Goal: Information Seeking & Learning: Learn about a topic

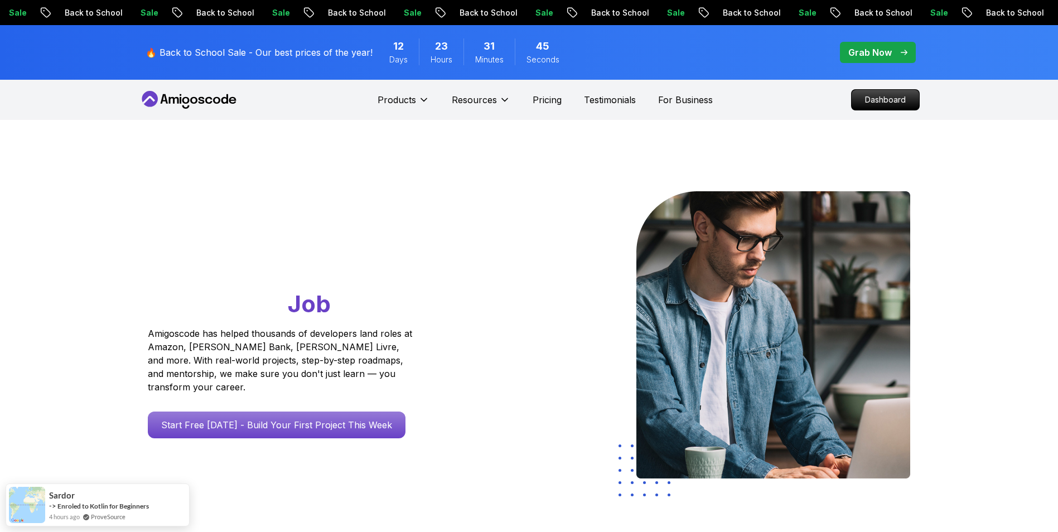
click at [886, 54] on p "Grab Now" at bounding box center [870, 52] width 44 height 13
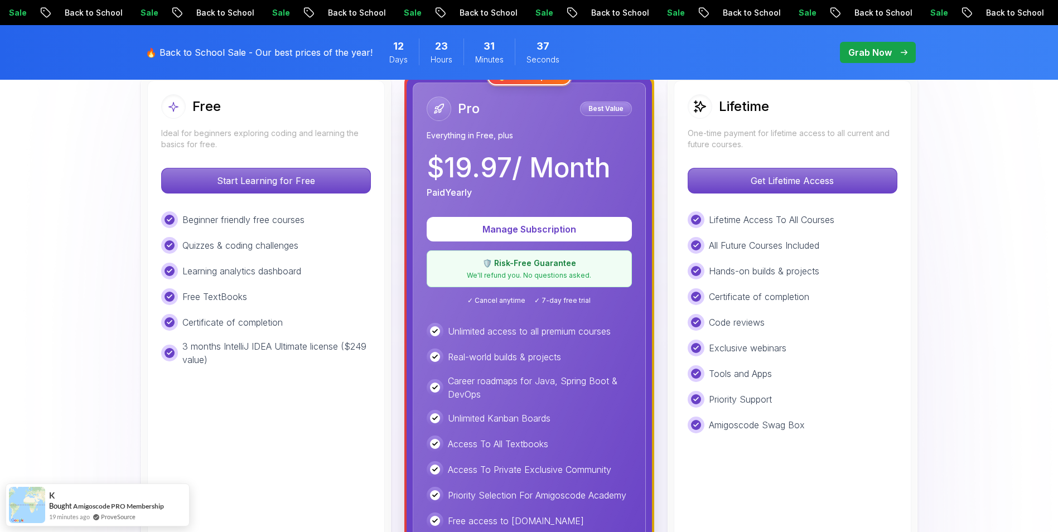
scroll to position [335, 0]
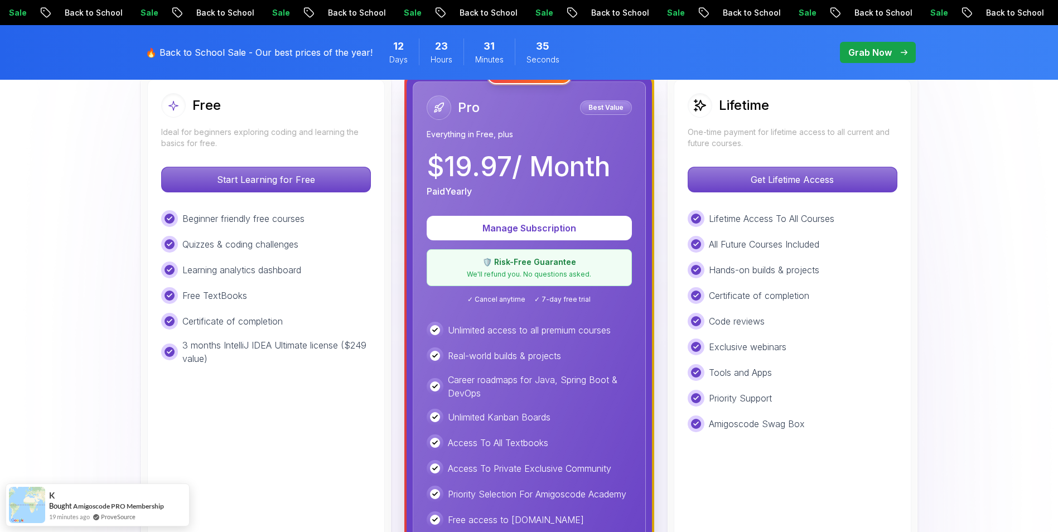
drag, startPoint x: 690, startPoint y: 175, endPoint x: 666, endPoint y: 204, distance: 37.2
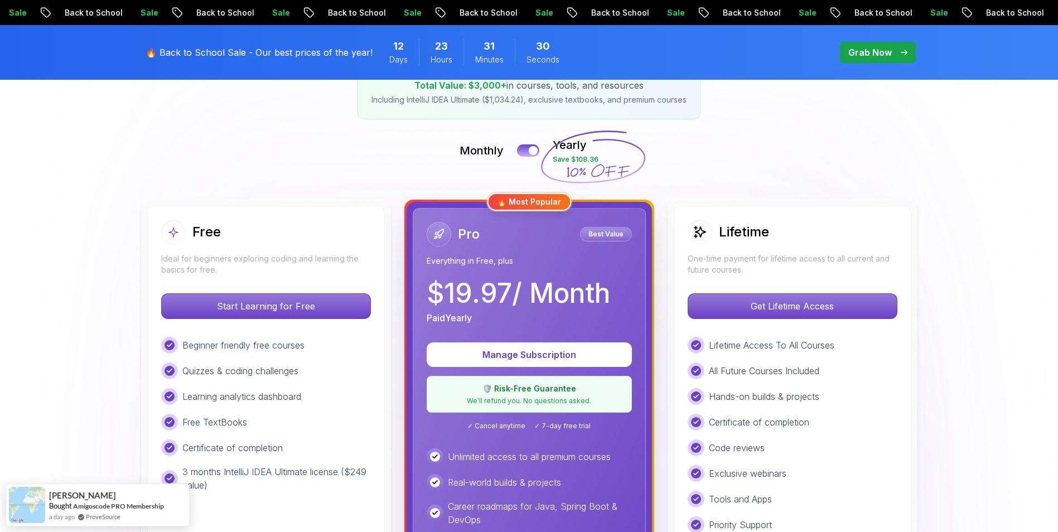
scroll to position [167, 0]
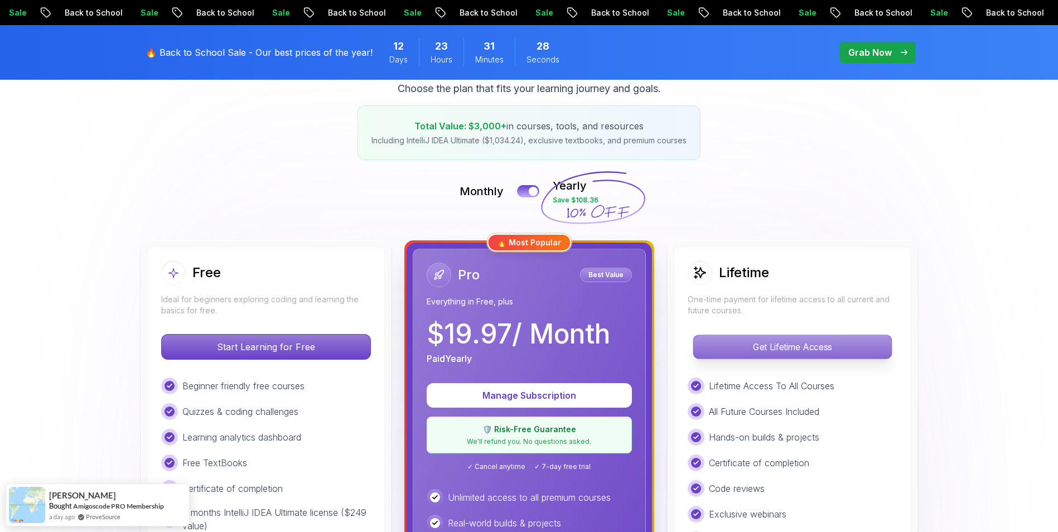
click at [832, 354] on p "Get Lifetime Access" at bounding box center [792, 346] width 198 height 23
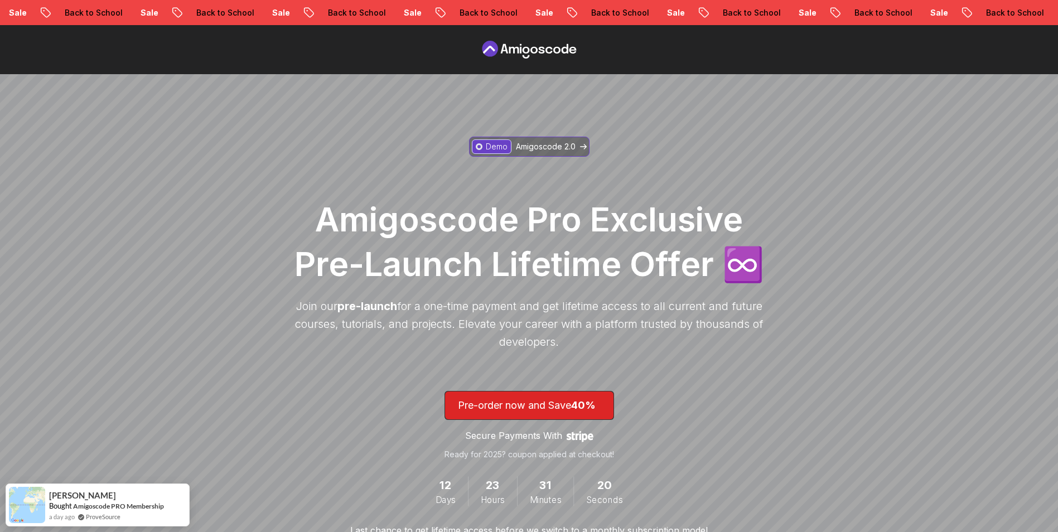
click at [537, 146] on p "Amigoscode 2.0" at bounding box center [546, 146] width 60 height 11
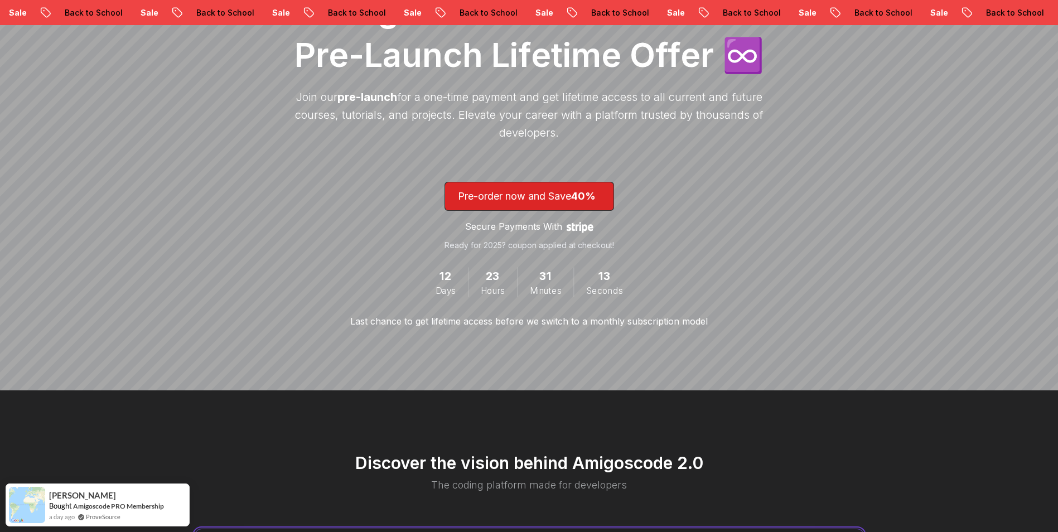
scroll to position [98, 0]
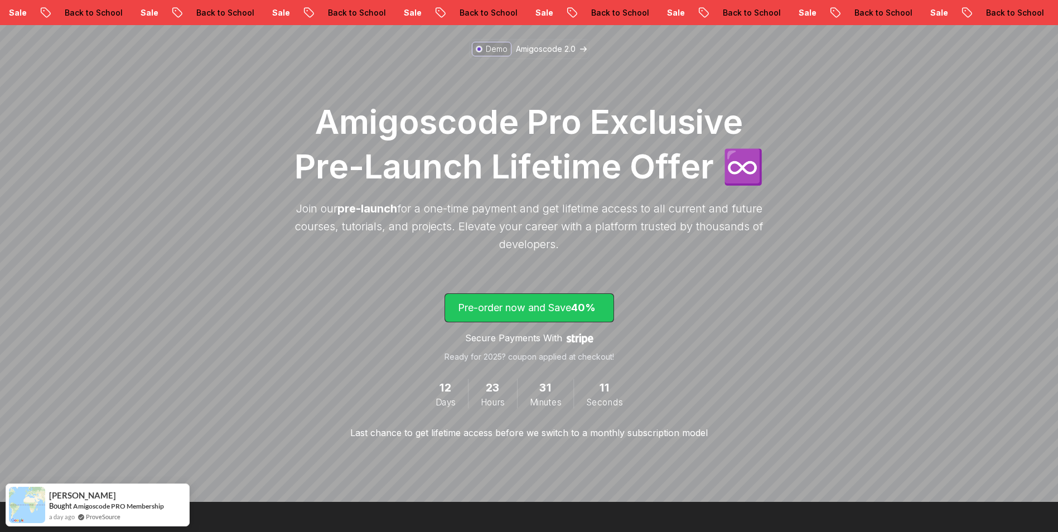
click at [562, 304] on p "Pre-order now and Save 40%" at bounding box center [529, 308] width 143 height 16
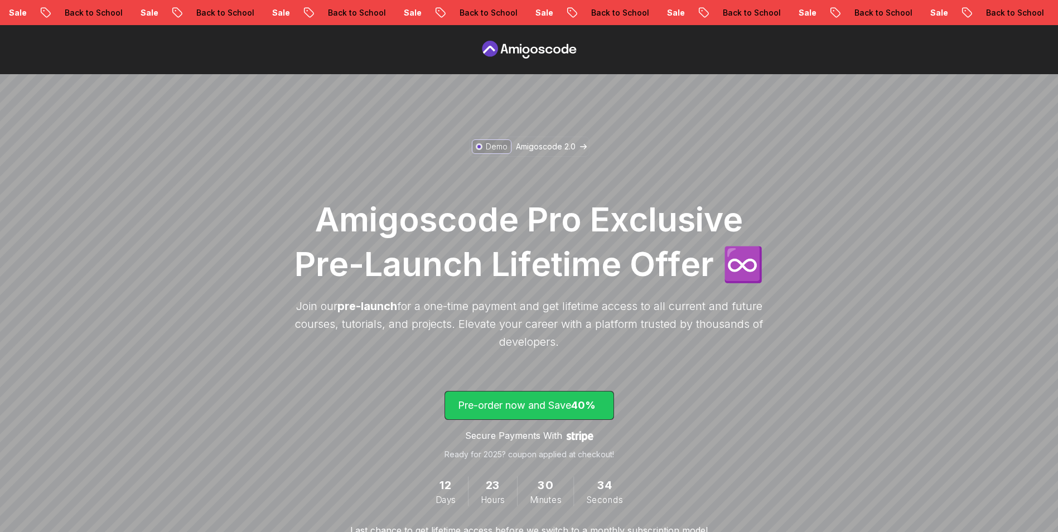
click at [511, 402] on p "Pre-order now and Save 40%" at bounding box center [529, 406] width 143 height 16
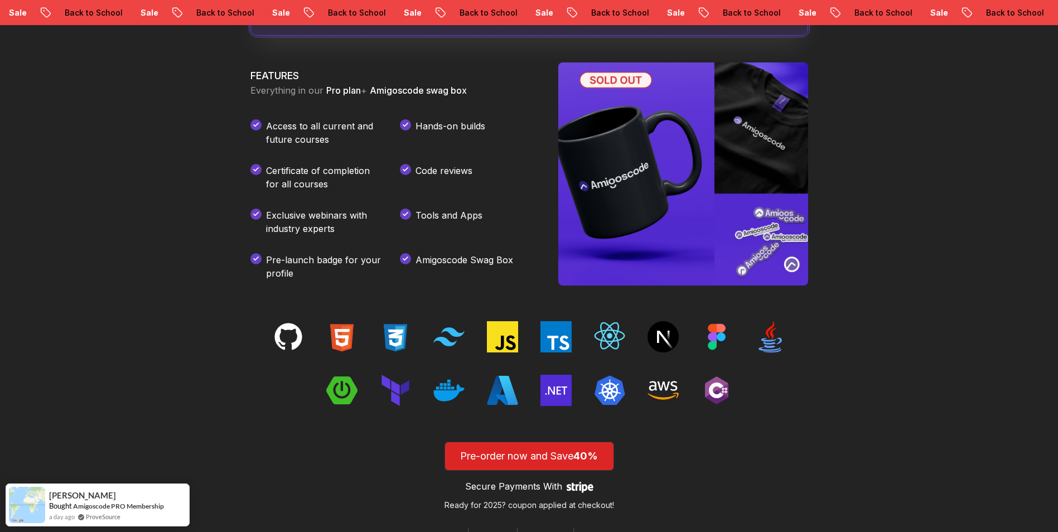
scroll to position [1648, 0]
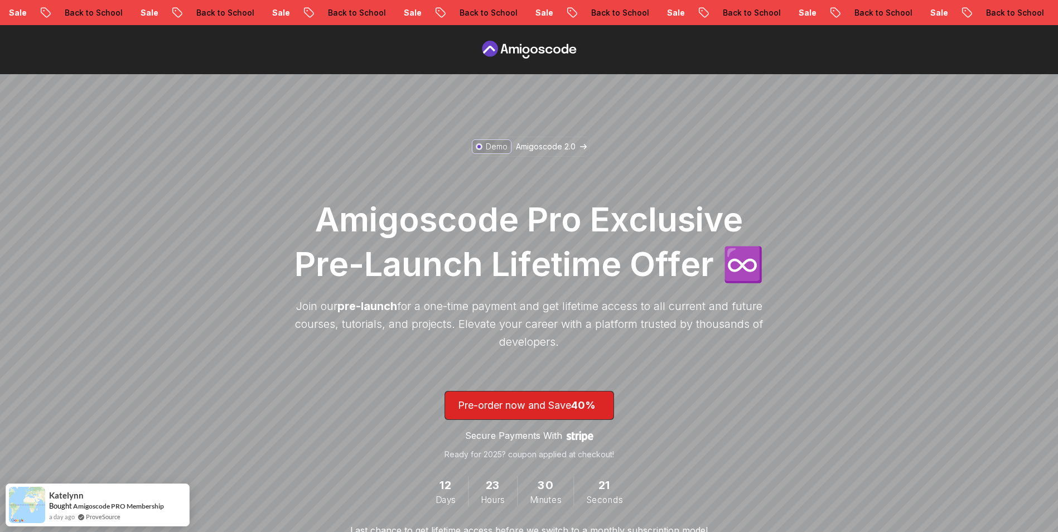
click at [527, 49] on icon at bounding box center [529, 50] width 100 height 18
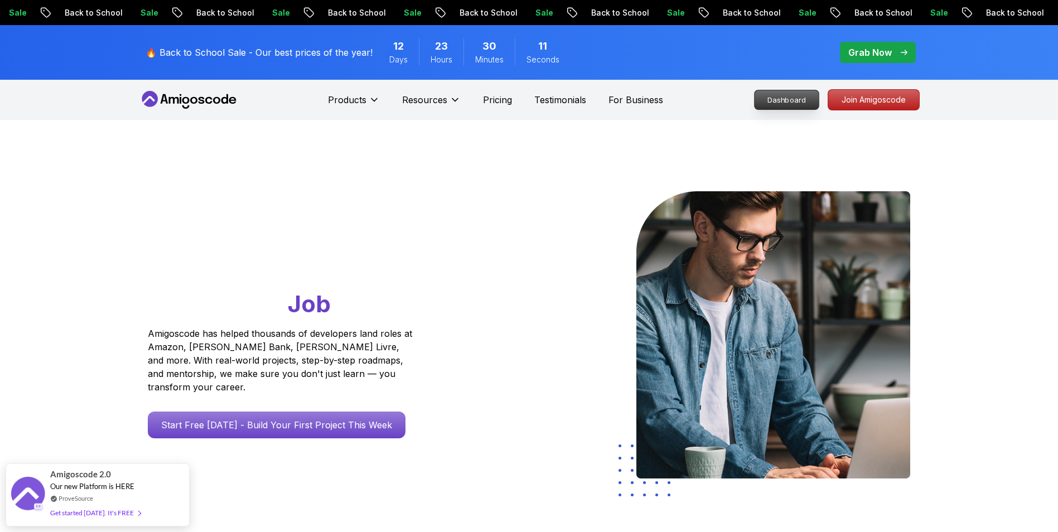
click at [819, 102] on p "Dashboard" at bounding box center [787, 99] width 64 height 19
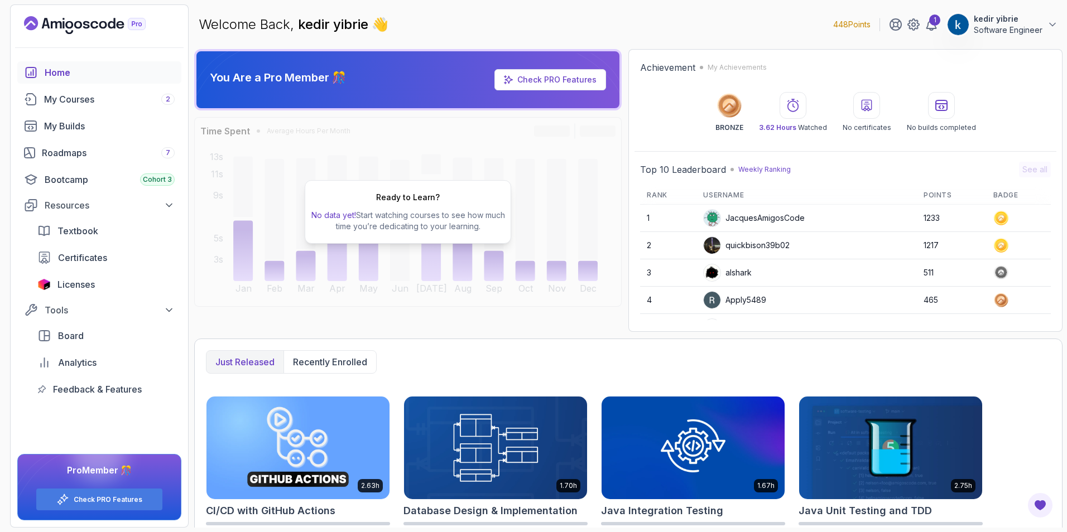
click at [1007, 29] on p "Software Engineer" at bounding box center [1007, 30] width 69 height 11
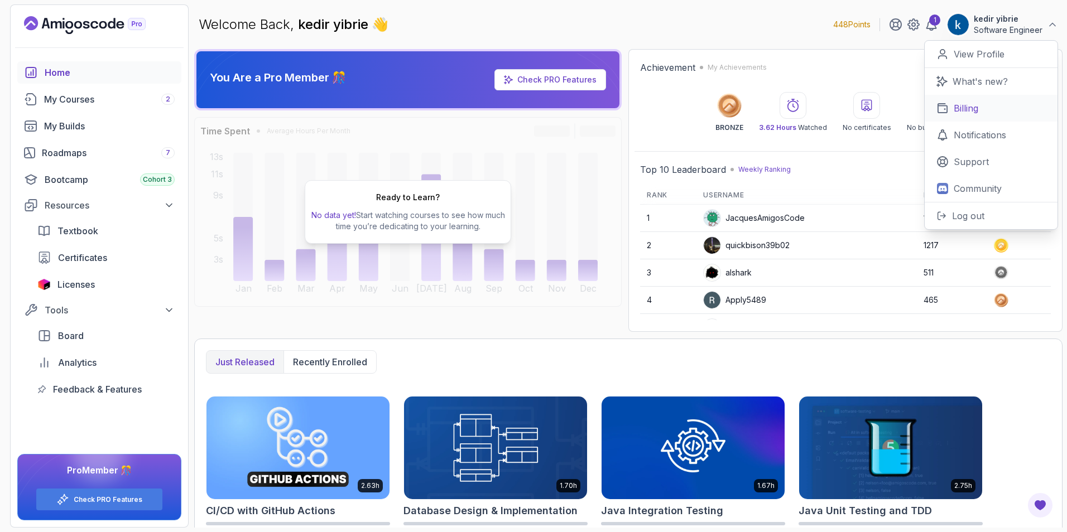
click at [980, 105] on link "Billing" at bounding box center [990, 108] width 133 height 27
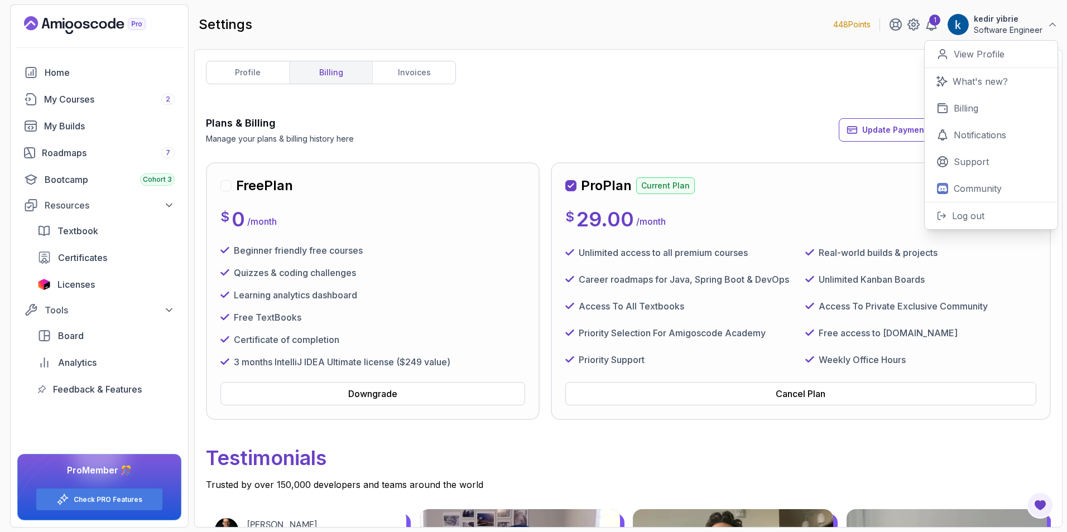
click at [278, 268] on p "Quizzes & coding challenges" at bounding box center [295, 272] width 122 height 13
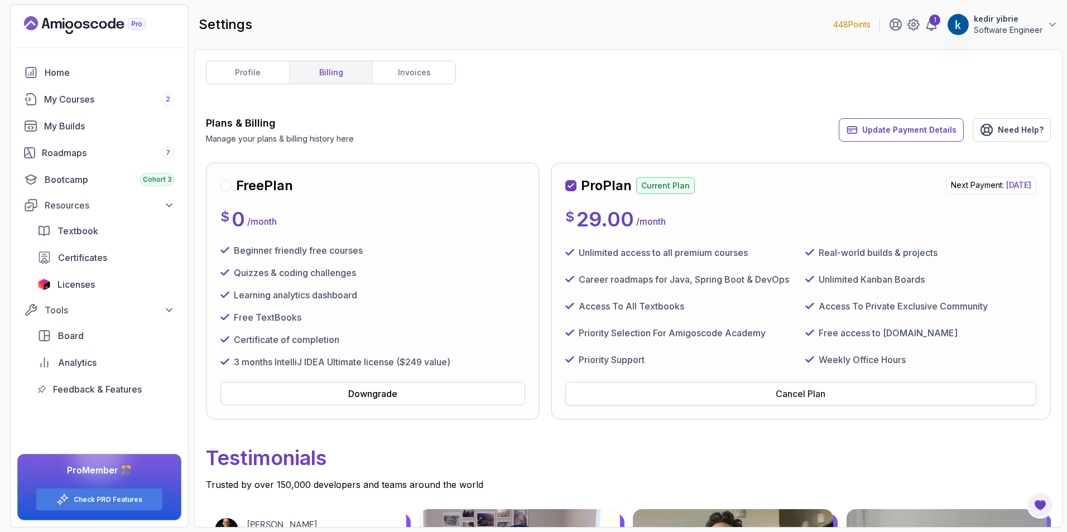
click at [812, 393] on div "Cancel Plan" at bounding box center [800, 393] width 50 height 13
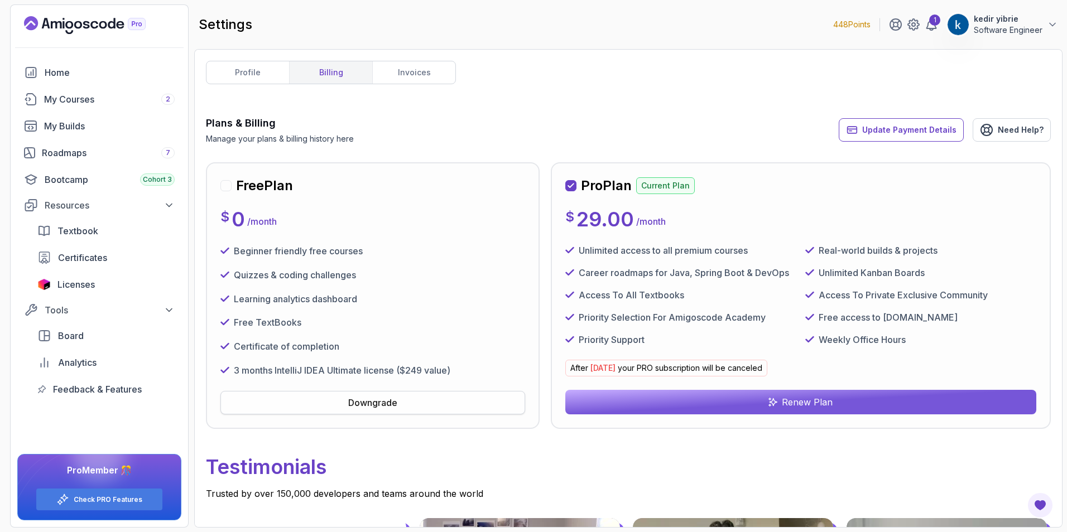
click at [376, 403] on div "Downgrade" at bounding box center [372, 402] width 49 height 13
click at [84, 93] on div "My Courses 2" at bounding box center [109, 99] width 131 height 13
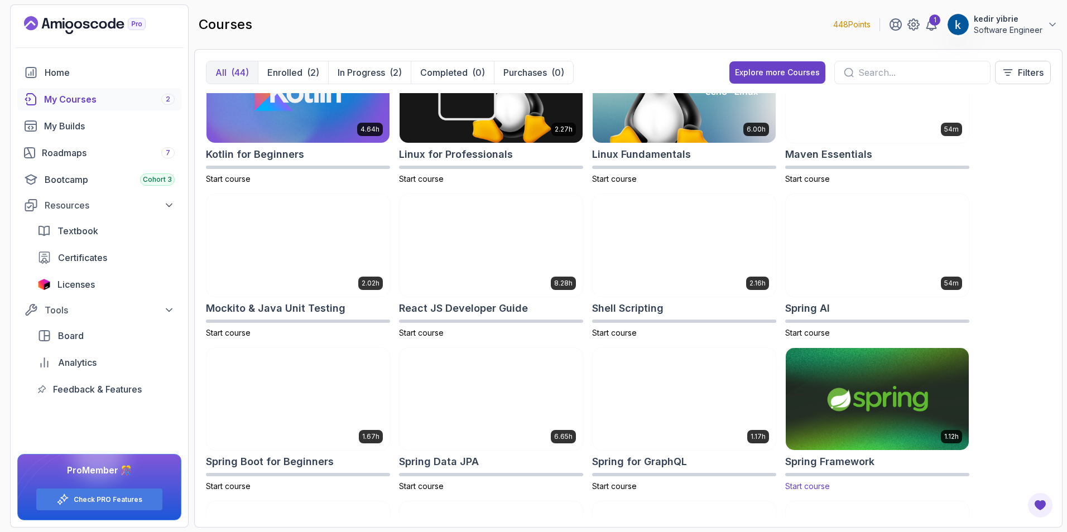
scroll to position [1106, 0]
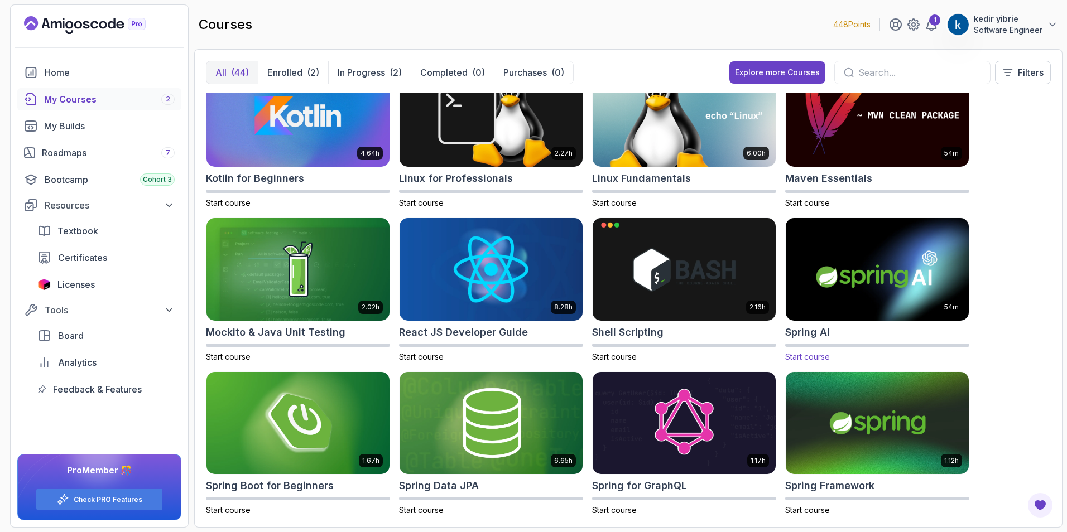
click at [868, 267] on img at bounding box center [877, 269] width 192 height 108
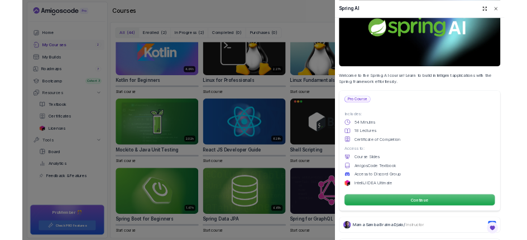
scroll to position [279, 0]
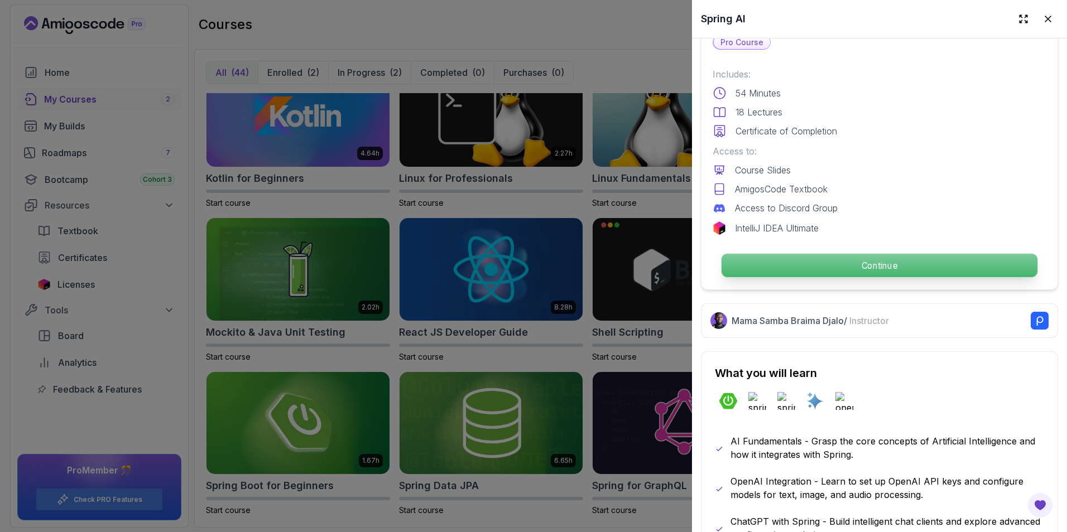
click at [901, 258] on p "Continue" at bounding box center [879, 265] width 316 height 23
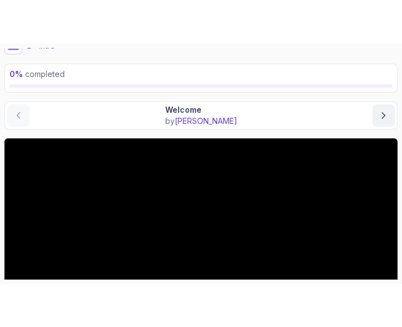
scroll to position [120, 0]
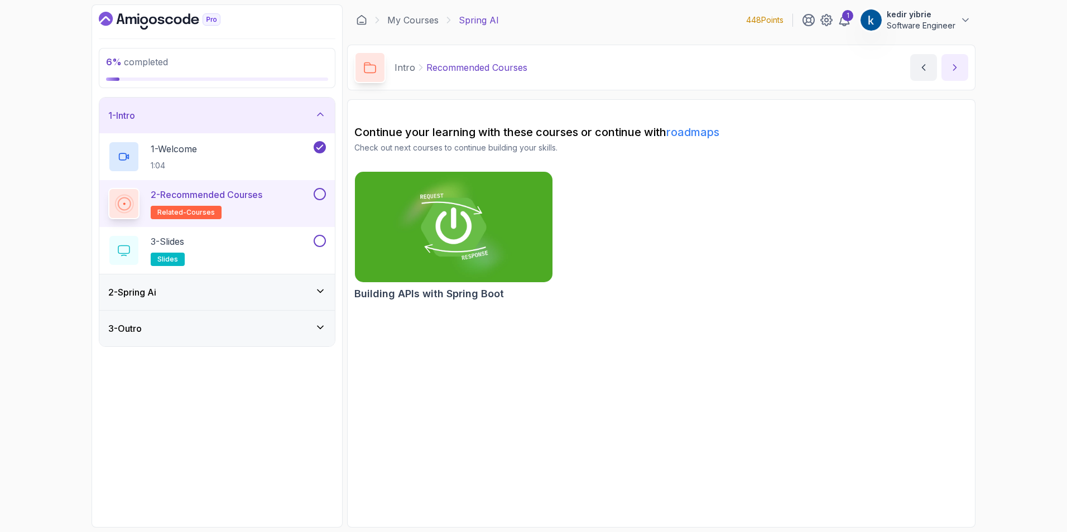
click at [955, 73] on icon "next content" at bounding box center [954, 67] width 11 height 11
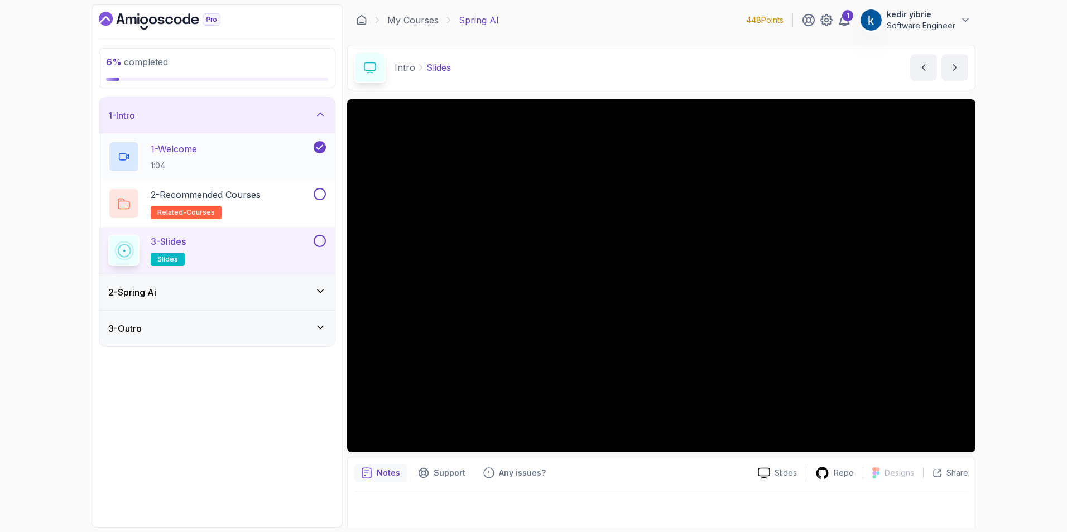
click at [197, 151] on p "1 - Welcome" at bounding box center [174, 148] width 46 height 13
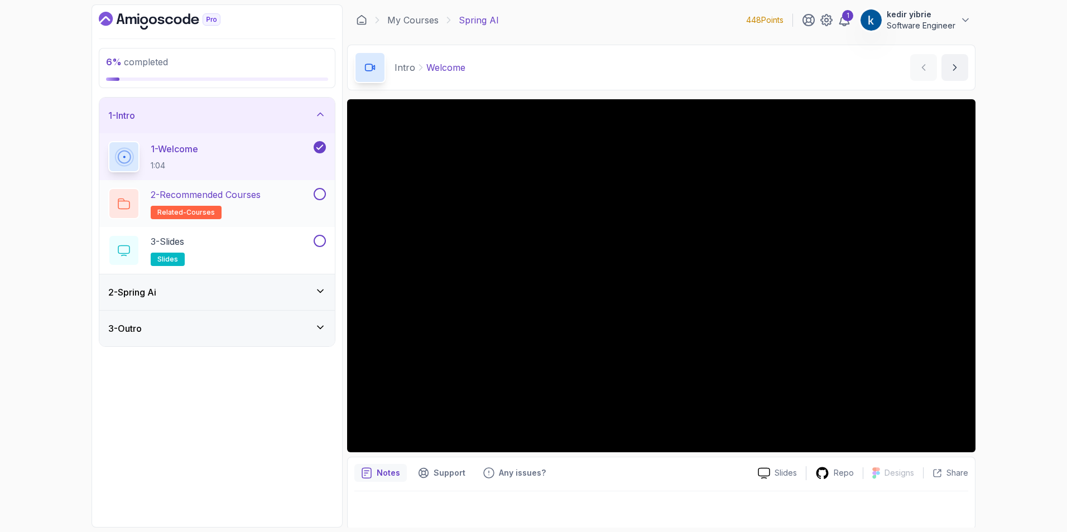
click at [323, 196] on button at bounding box center [319, 194] width 12 height 12
click at [248, 196] on p "2 - Recommended Courses" at bounding box center [206, 194] width 110 height 13
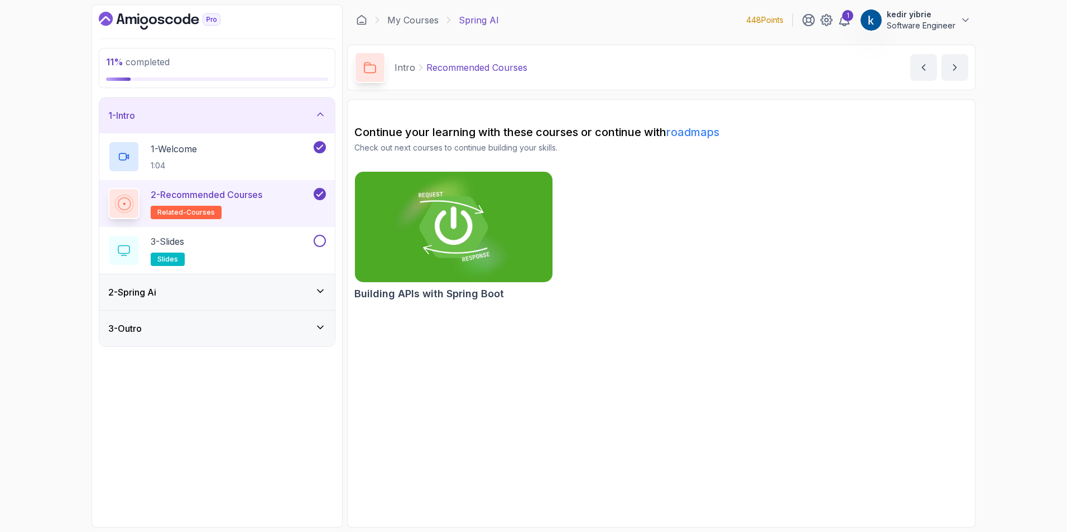
click at [429, 229] on img at bounding box center [454, 227] width 208 height 116
click at [705, 132] on link "roadmaps" at bounding box center [692, 132] width 53 height 13
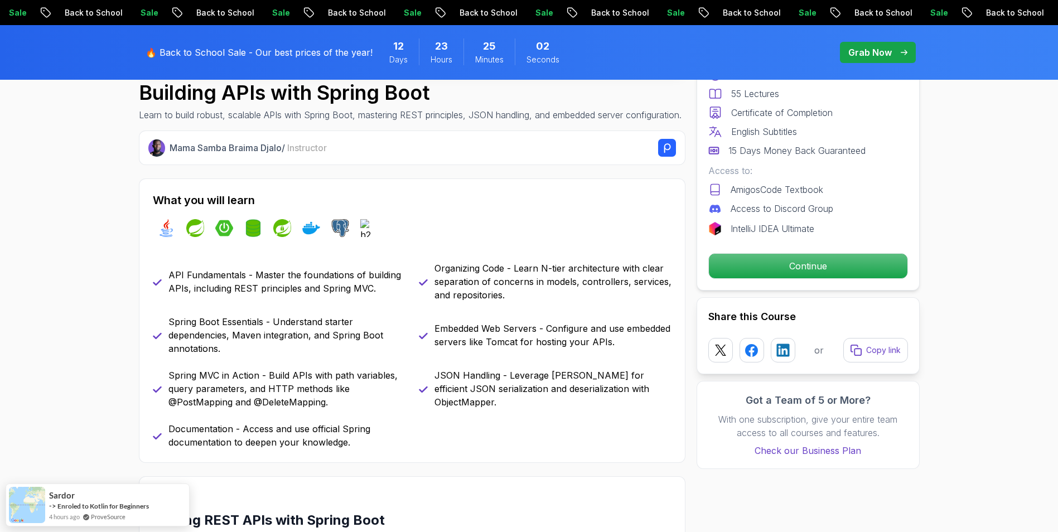
scroll to position [390, 0]
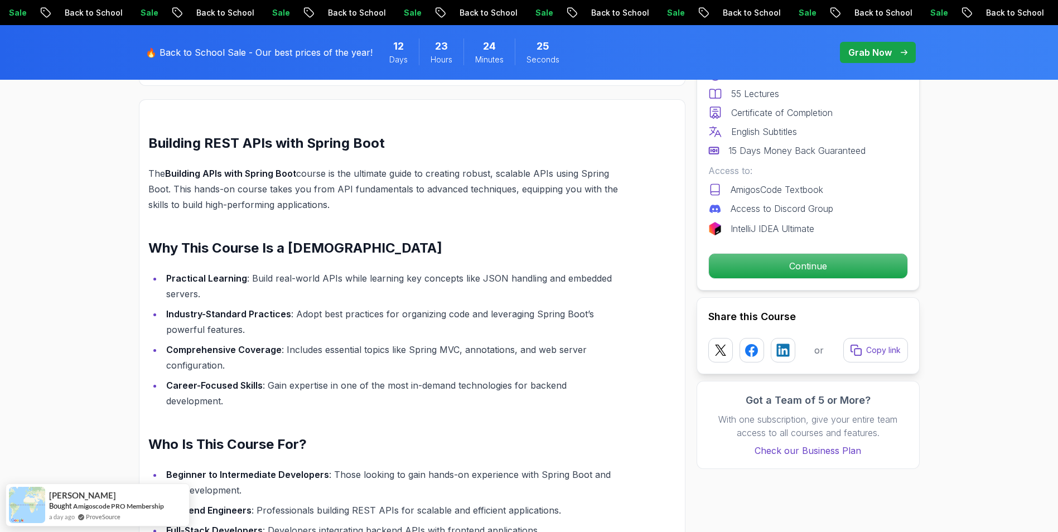
scroll to position [725, 0]
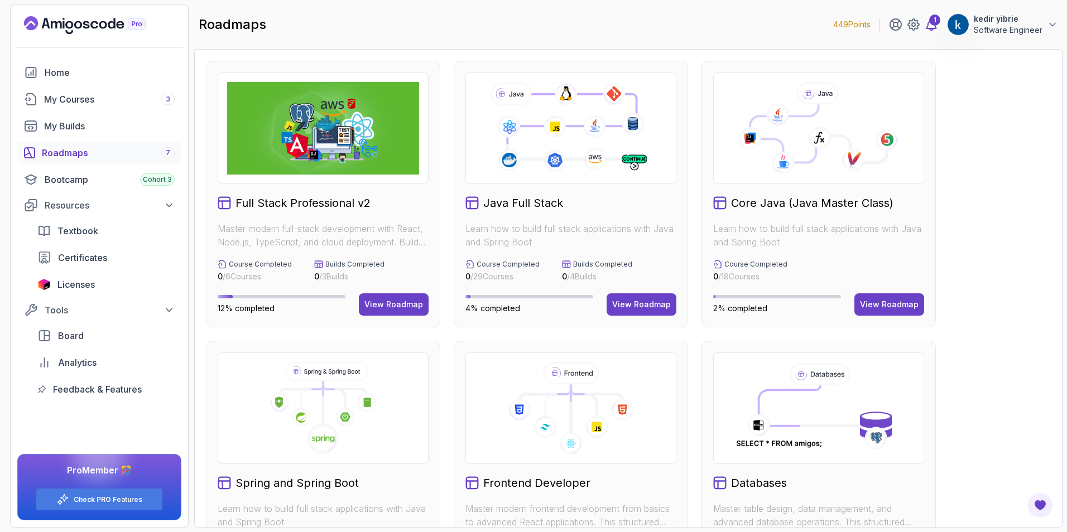
click at [934, 22] on div "1" at bounding box center [934, 20] width 11 height 11
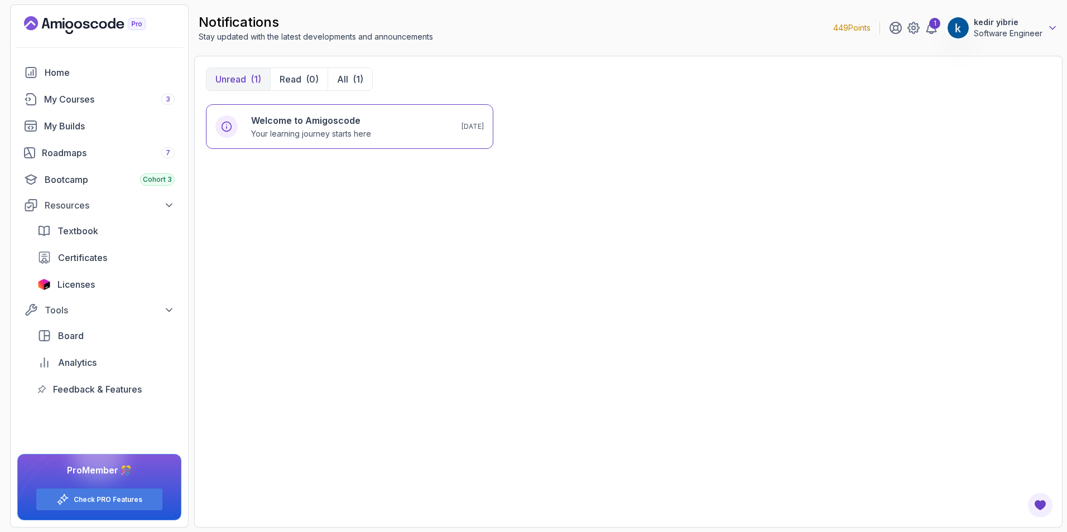
click at [1051, 25] on icon at bounding box center [1051, 27] width 11 height 11
drag, startPoint x: 673, startPoint y: 254, endPoint x: 669, endPoint y: 264, distance: 11.0
click at [674, 255] on div "Welcome to Amigoscode Your learning journey starts here [DATE]" at bounding box center [628, 310] width 845 height 412
click at [120, 208] on div "Resources" at bounding box center [110, 205] width 130 height 13
click at [657, 383] on div "Welcome to Amigoscode Your learning journey starts here [DATE]" at bounding box center [628, 310] width 845 height 412
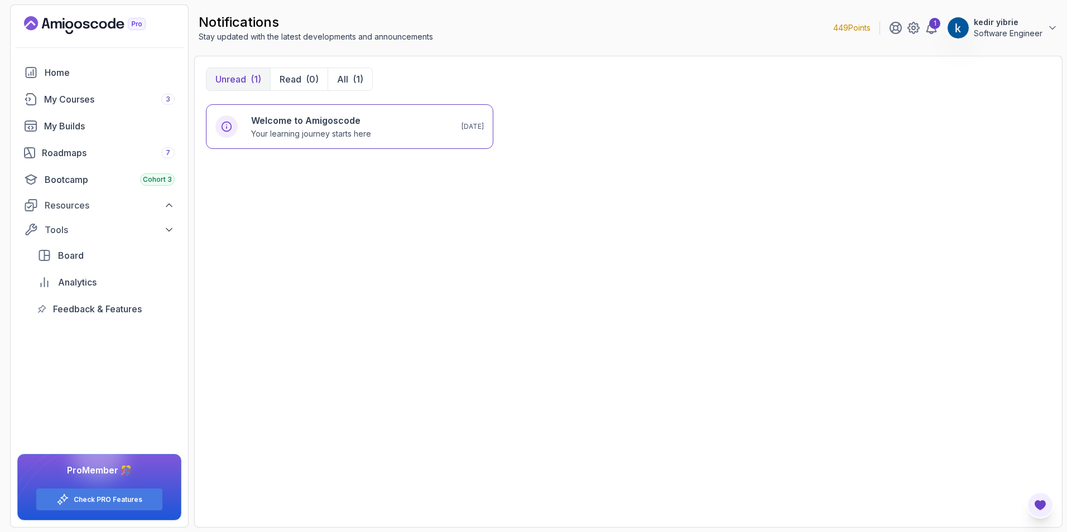
click at [1042, 505] on icon "Open Feedback Button" at bounding box center [1039, 505] width 11 height 10
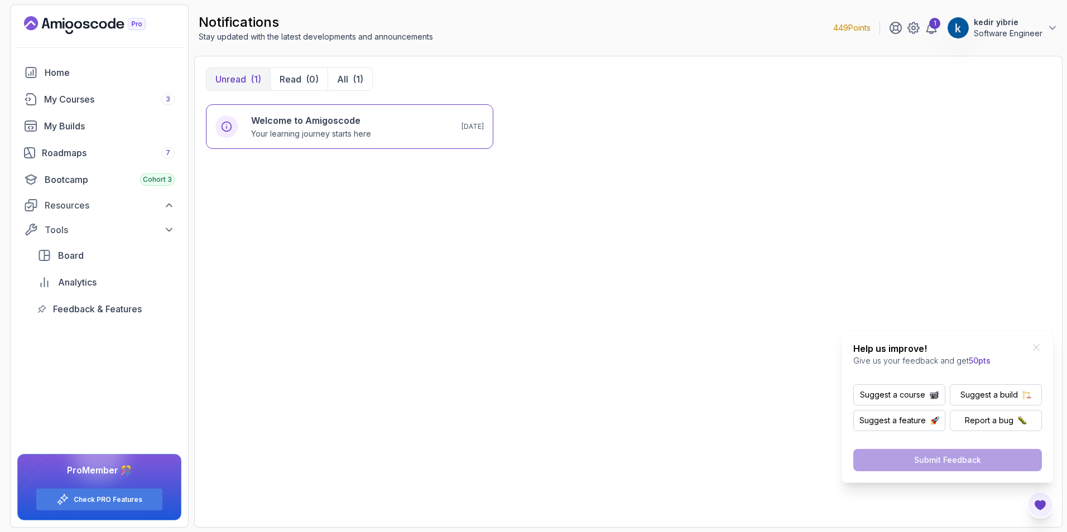
click at [974, 315] on div "Welcome to Amigoscode Your learning journey starts here [DATE]" at bounding box center [628, 310] width 845 height 412
click at [1035, 346] on icon "Close Feedback Widget" at bounding box center [1035, 347] width 11 height 11
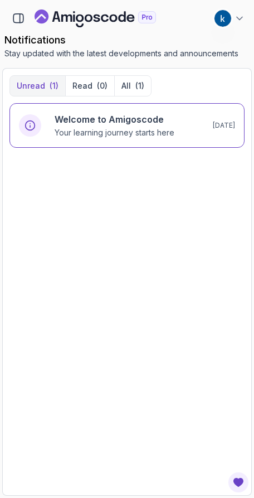
click at [239, 18] on icon at bounding box center [240, 18] width 6 height 3
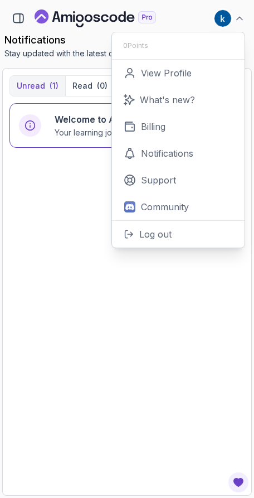
click at [13, 19] on icon "button" at bounding box center [18, 18] width 12 height 12
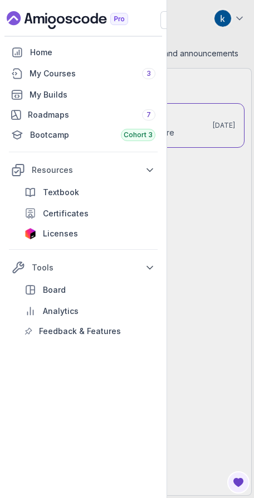
click at [230, 245] on div "Home My Courses 3 My Builds Roadmaps 7 Bootcamp Cohort 3 Resources Textbook Cer…" at bounding box center [127, 249] width 254 height 498
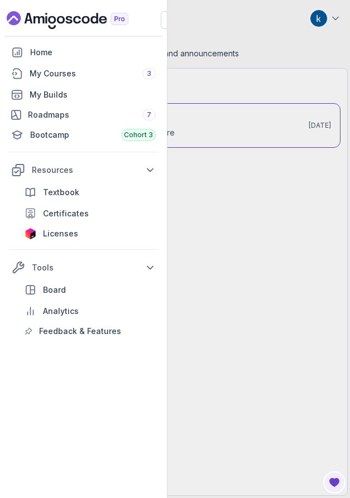
click at [316, 22] on div "Home My Courses 3 My Builds Roadmaps 7 Bootcamp Cohort 3 Resources Textbook Cer…" at bounding box center [175, 249] width 350 height 498
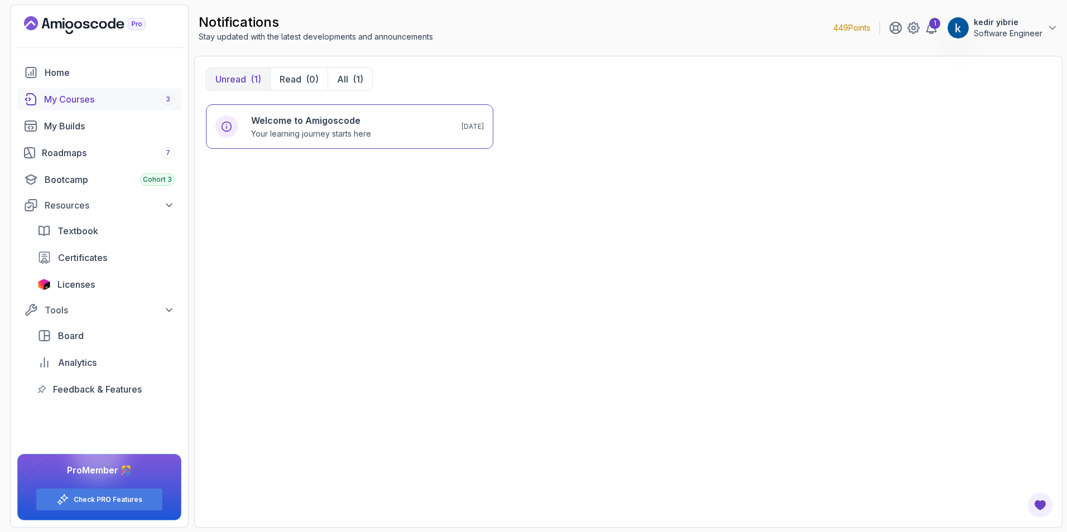
click at [78, 98] on div "My Courses 3" at bounding box center [109, 99] width 131 height 13
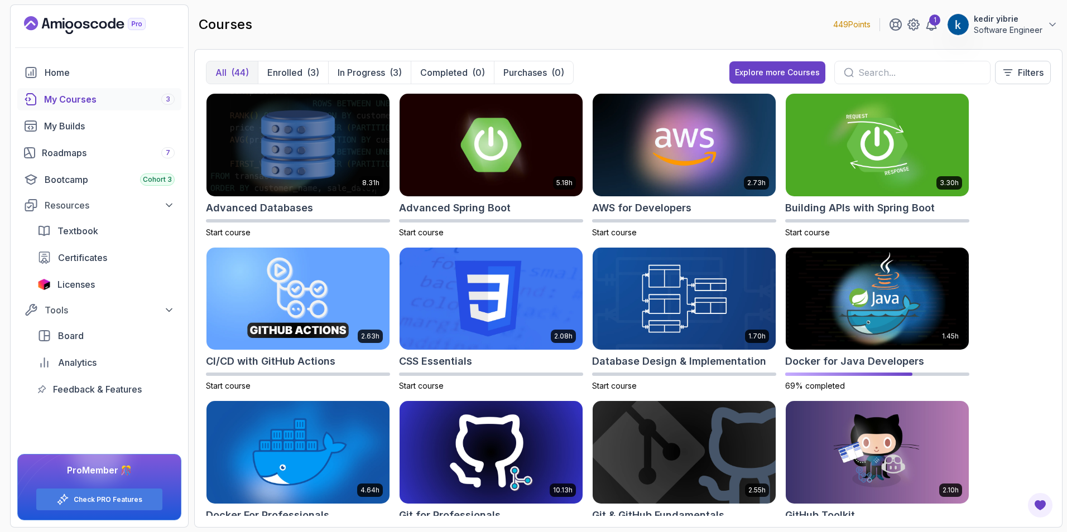
click at [871, 74] on input "text" at bounding box center [919, 72] width 123 height 13
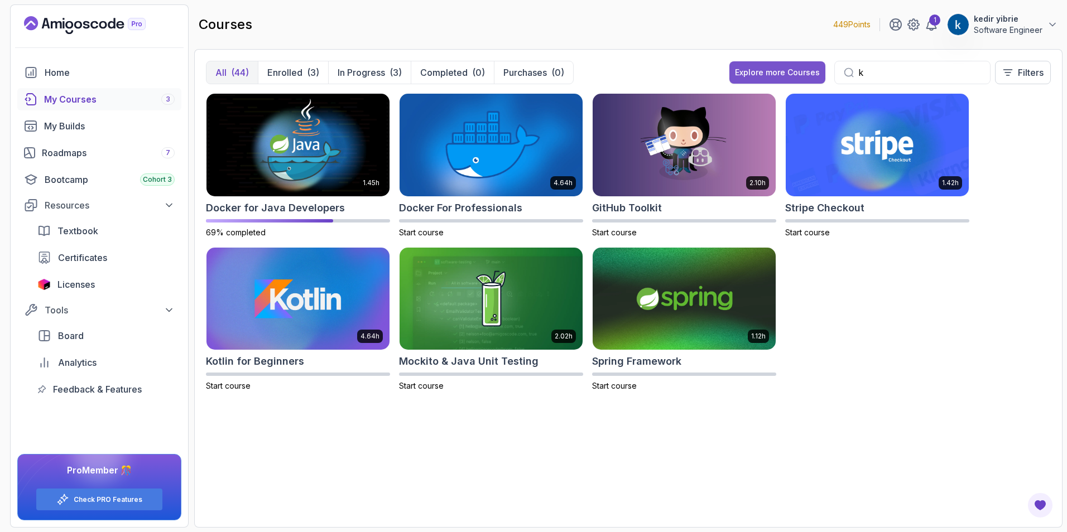
drag, startPoint x: 881, startPoint y: 69, endPoint x: 798, endPoint y: 74, distance: 83.3
click at [798, 74] on div "Explore more Courses k Filters" at bounding box center [889, 72] width 321 height 23
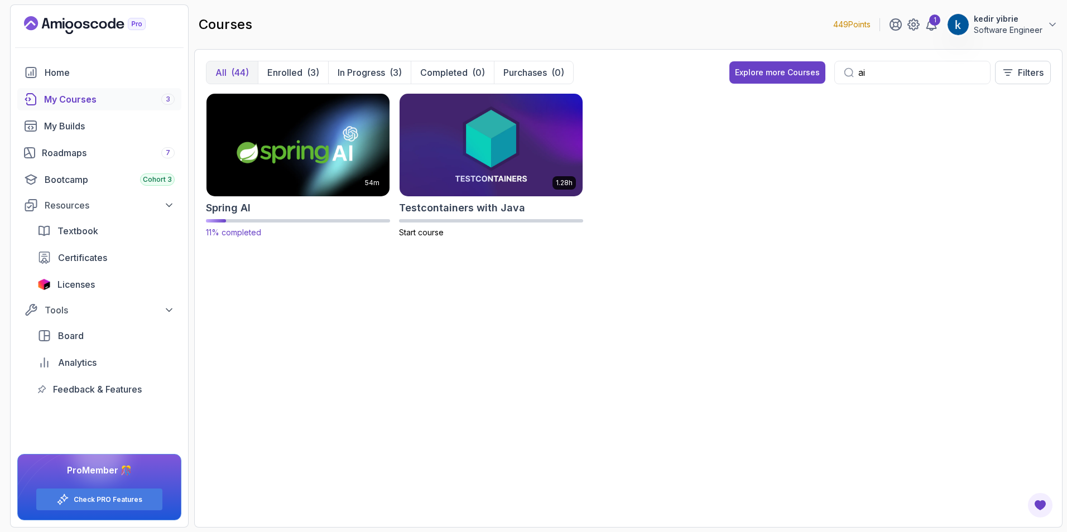
type input "ai"
click at [284, 141] on img at bounding box center [298, 145] width 192 height 108
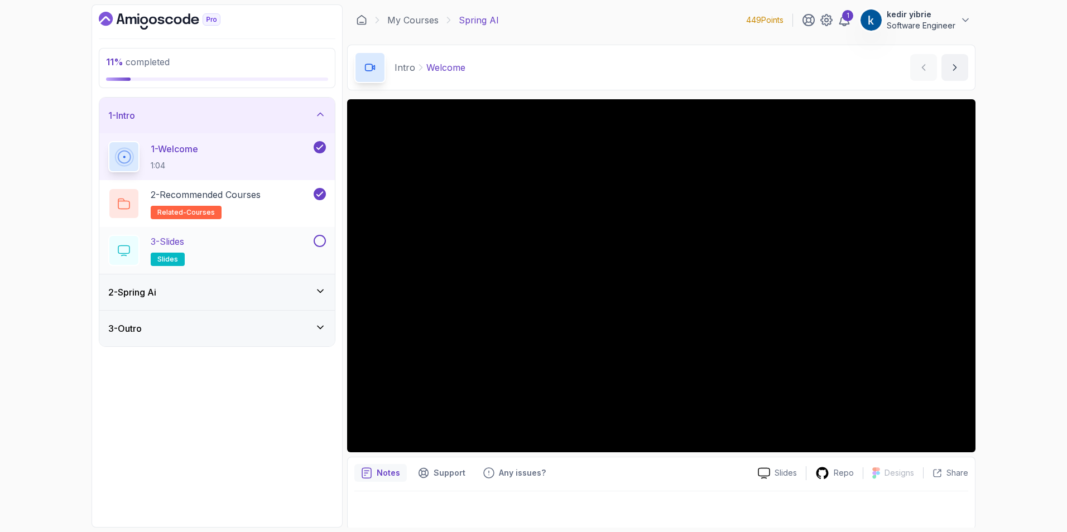
click at [260, 240] on div "3 - Slides slides" at bounding box center [209, 250] width 203 height 31
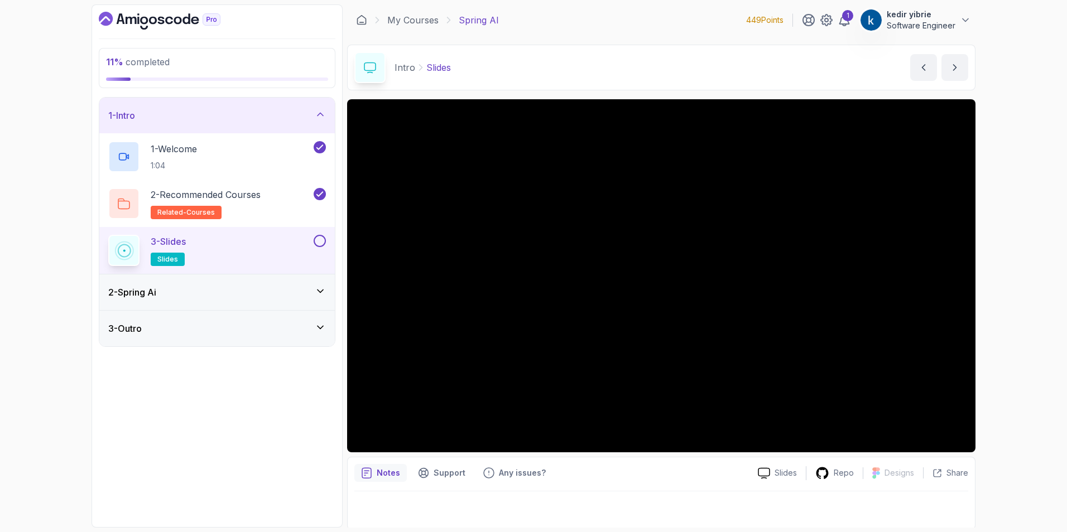
click at [205, 291] on div "2 - Spring Ai" at bounding box center [217, 292] width 218 height 13
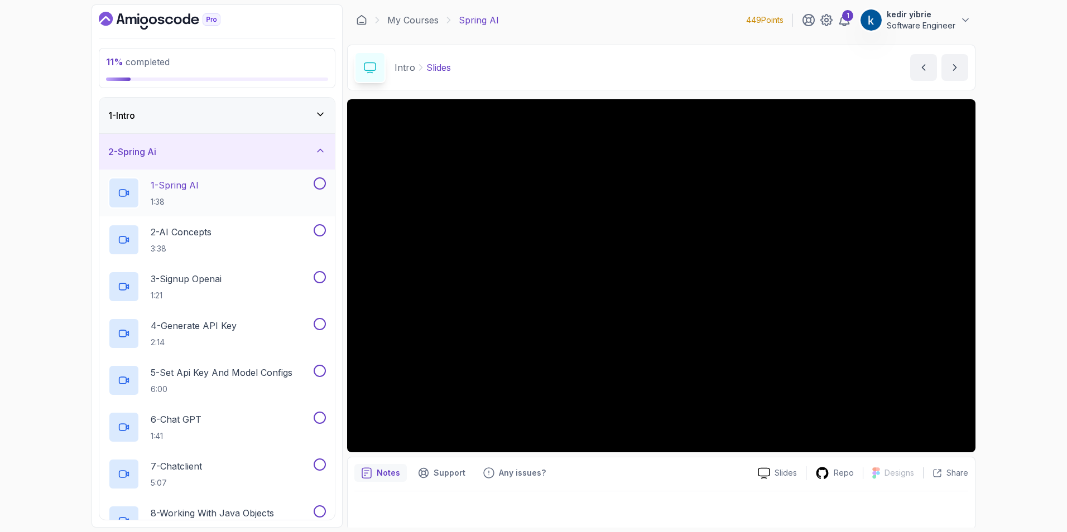
click at [208, 189] on div "1 - Spring AI 1:38" at bounding box center [209, 192] width 203 height 31
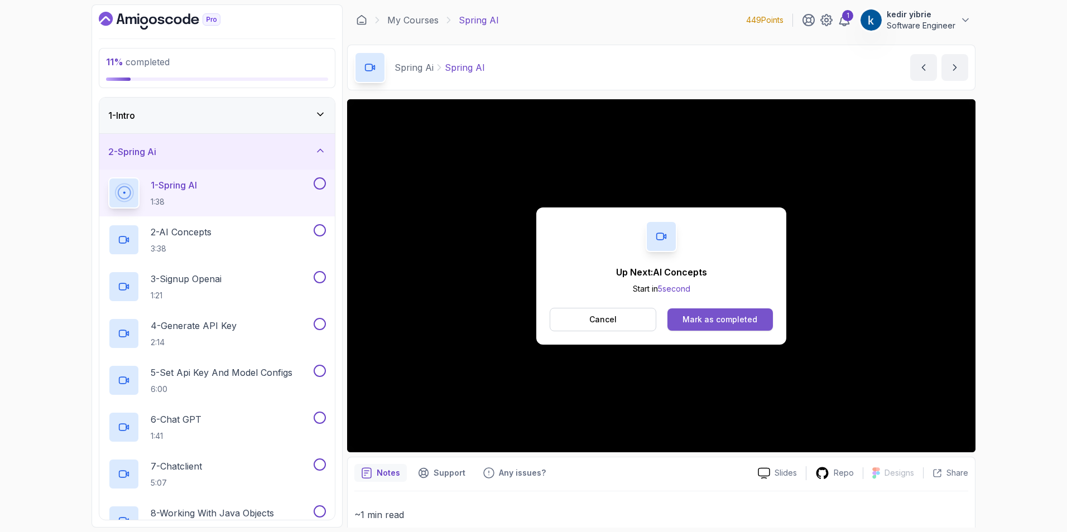
click at [703, 320] on div "Mark as completed" at bounding box center [719, 319] width 75 height 11
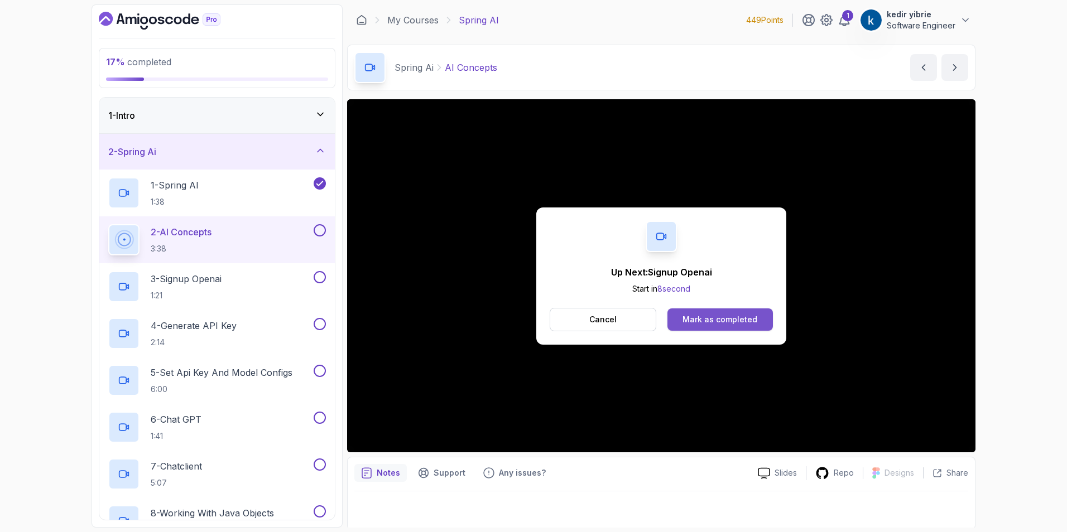
click at [707, 320] on div "Mark as completed" at bounding box center [719, 319] width 75 height 11
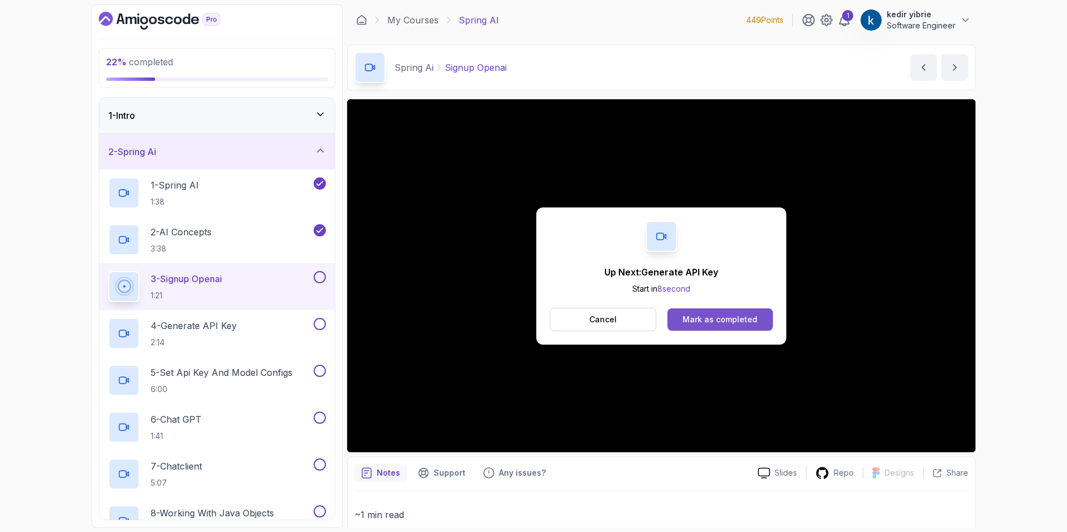
click at [708, 320] on div "Mark as completed" at bounding box center [719, 319] width 75 height 11
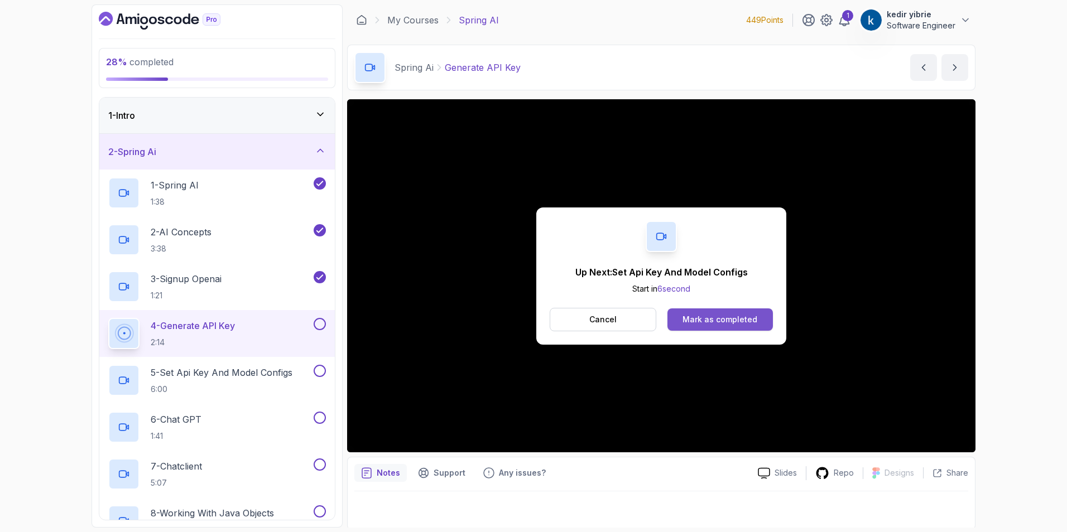
click at [723, 324] on div "Mark as completed" at bounding box center [719, 319] width 75 height 11
